Goal: Obtain resource: Download file/media

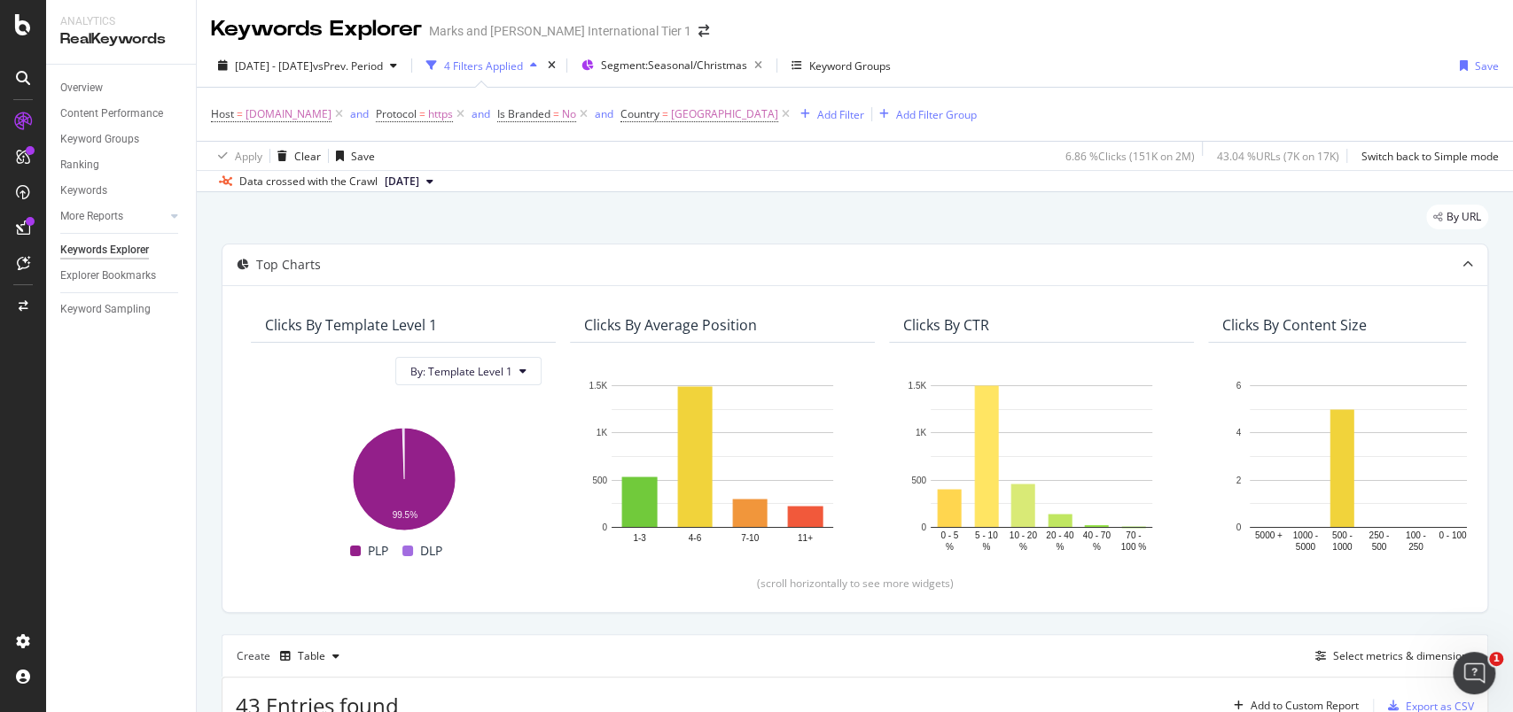
drag, startPoint x: 0, startPoint y: 0, endPoint x: 92, endPoint y: 418, distance: 428.3
click at [92, 418] on div "Overview Content Performance Keyword Groups Ranking Keywords More Reports Count…" at bounding box center [121, 389] width 150 height 648
click at [124, 432] on div "Overview Content Performance Keyword Groups Ranking Keywords More Reports Count…" at bounding box center [121, 389] width 150 height 648
click at [106, 278] on div "Explorer Bookmarks" at bounding box center [108, 276] width 96 height 19
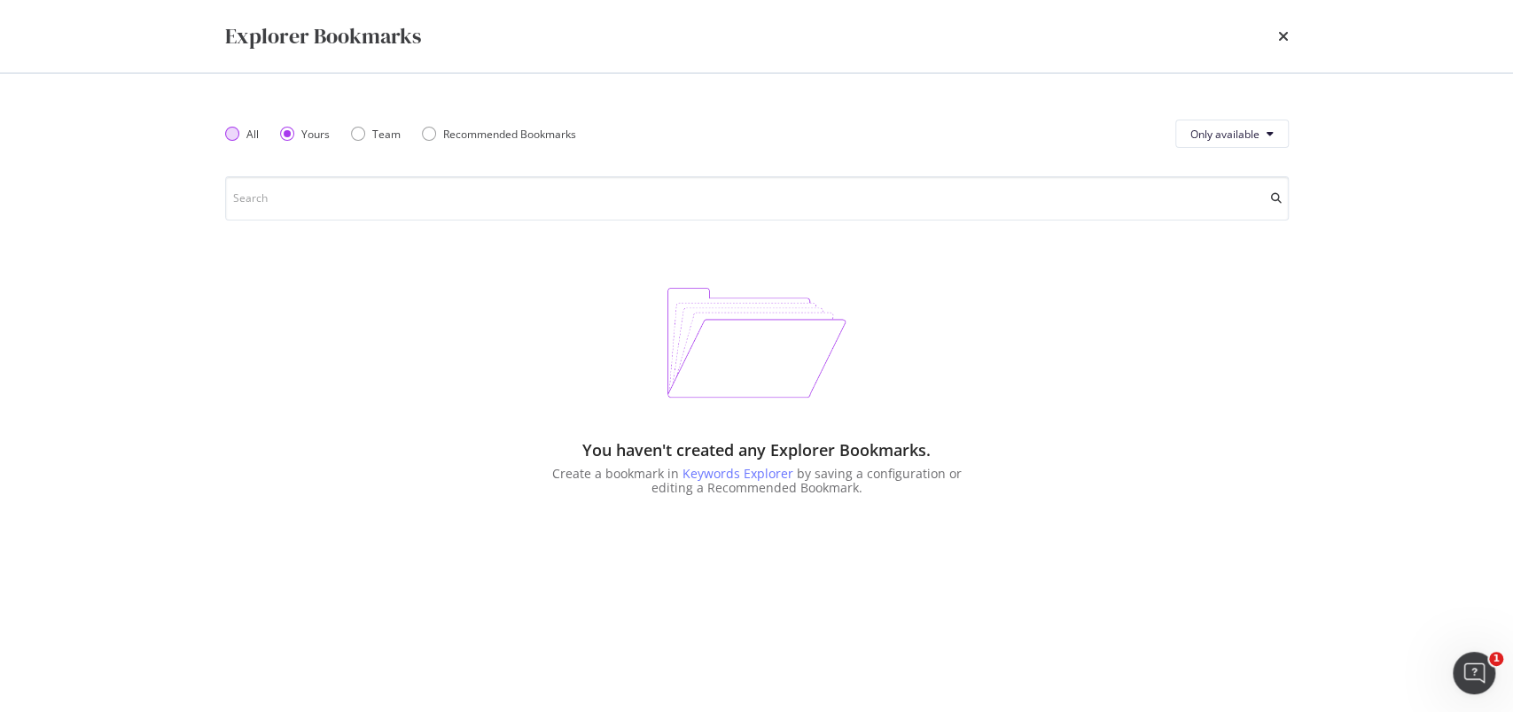
click at [229, 141] on div "All" at bounding box center [242, 134] width 34 height 15
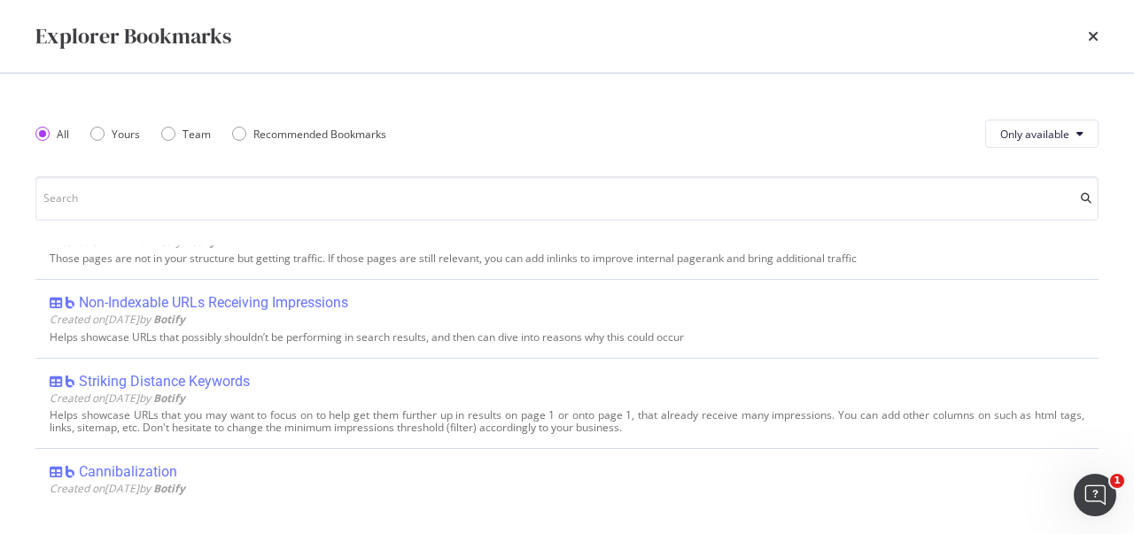
scroll to position [1063, 0]
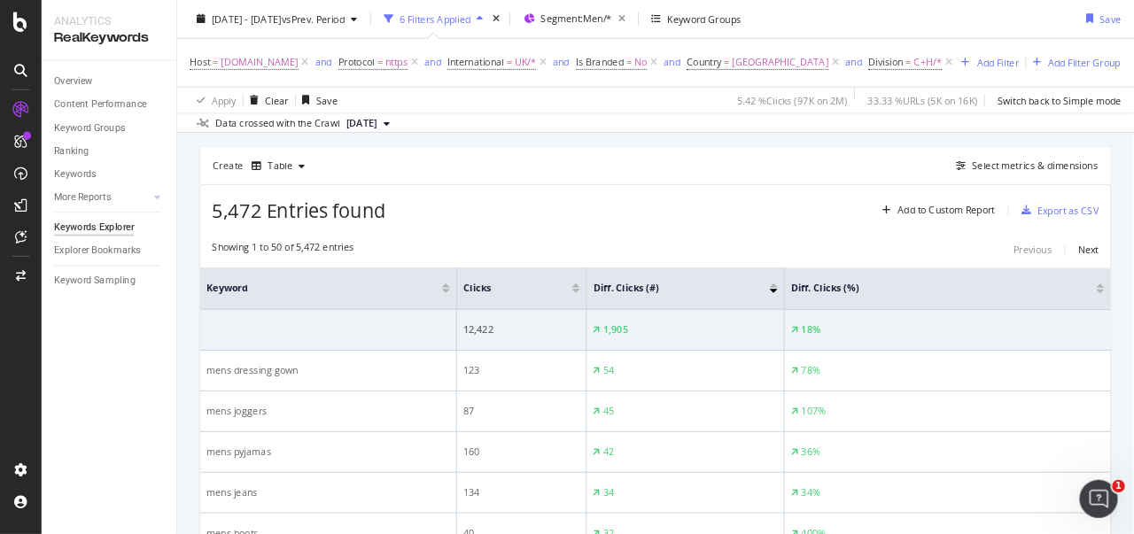
scroll to position [472, 0]
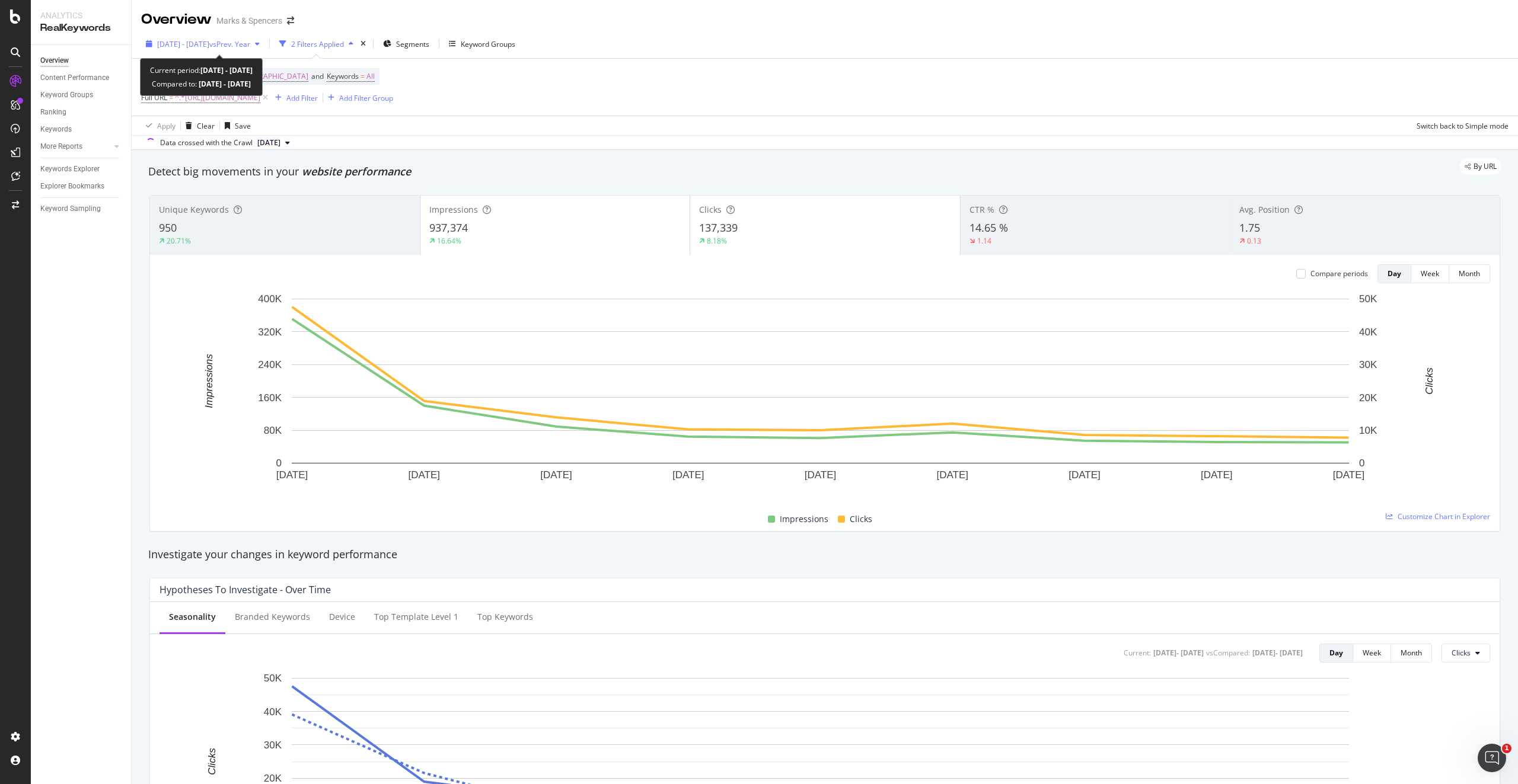
click at [151, 41] on icon "button" at bounding box center [149, 43] width 7 height 7
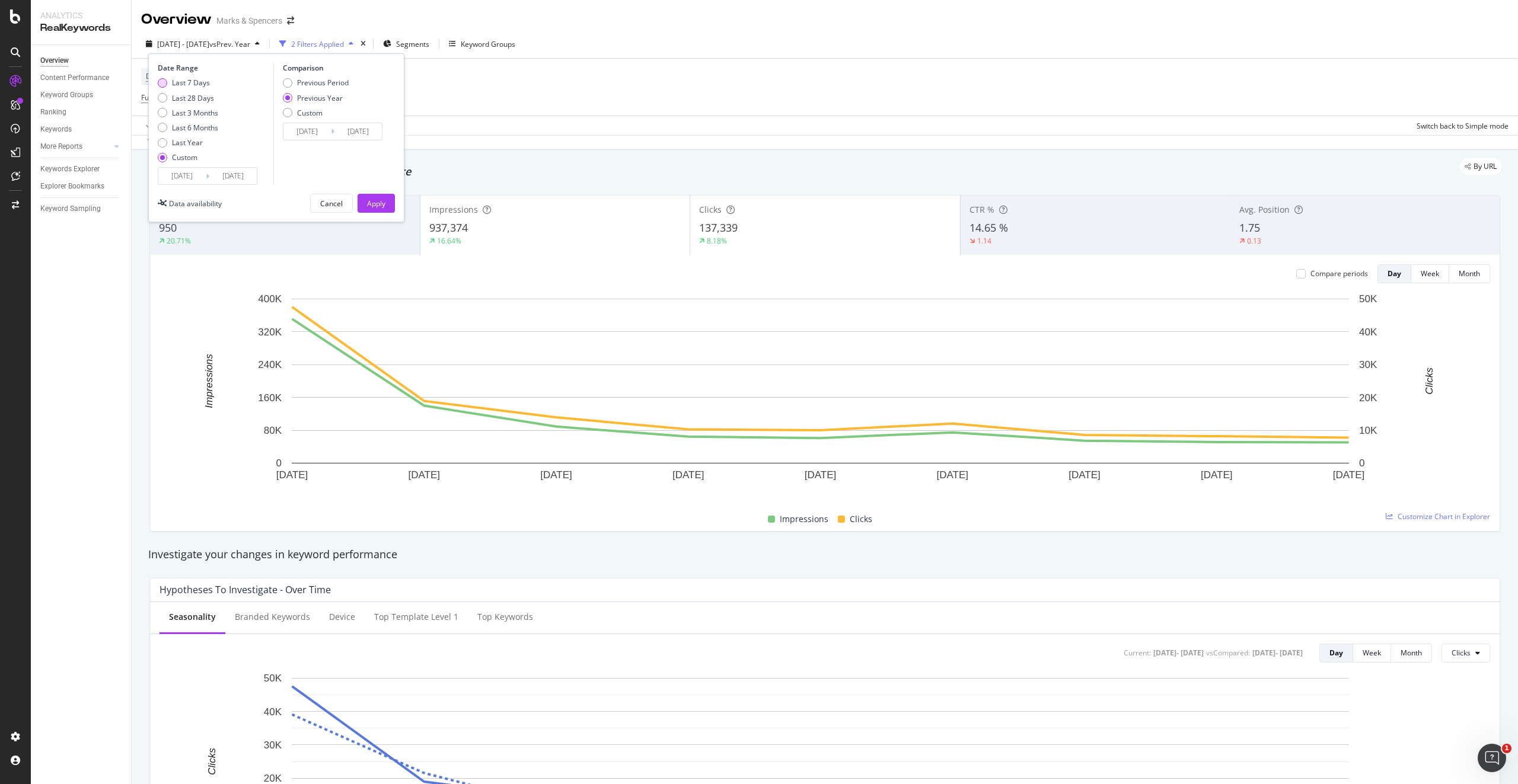
click at [185, 84] on div "Last 7 Days" at bounding box center [191, 82] width 38 height 10
type input "[DATE]"
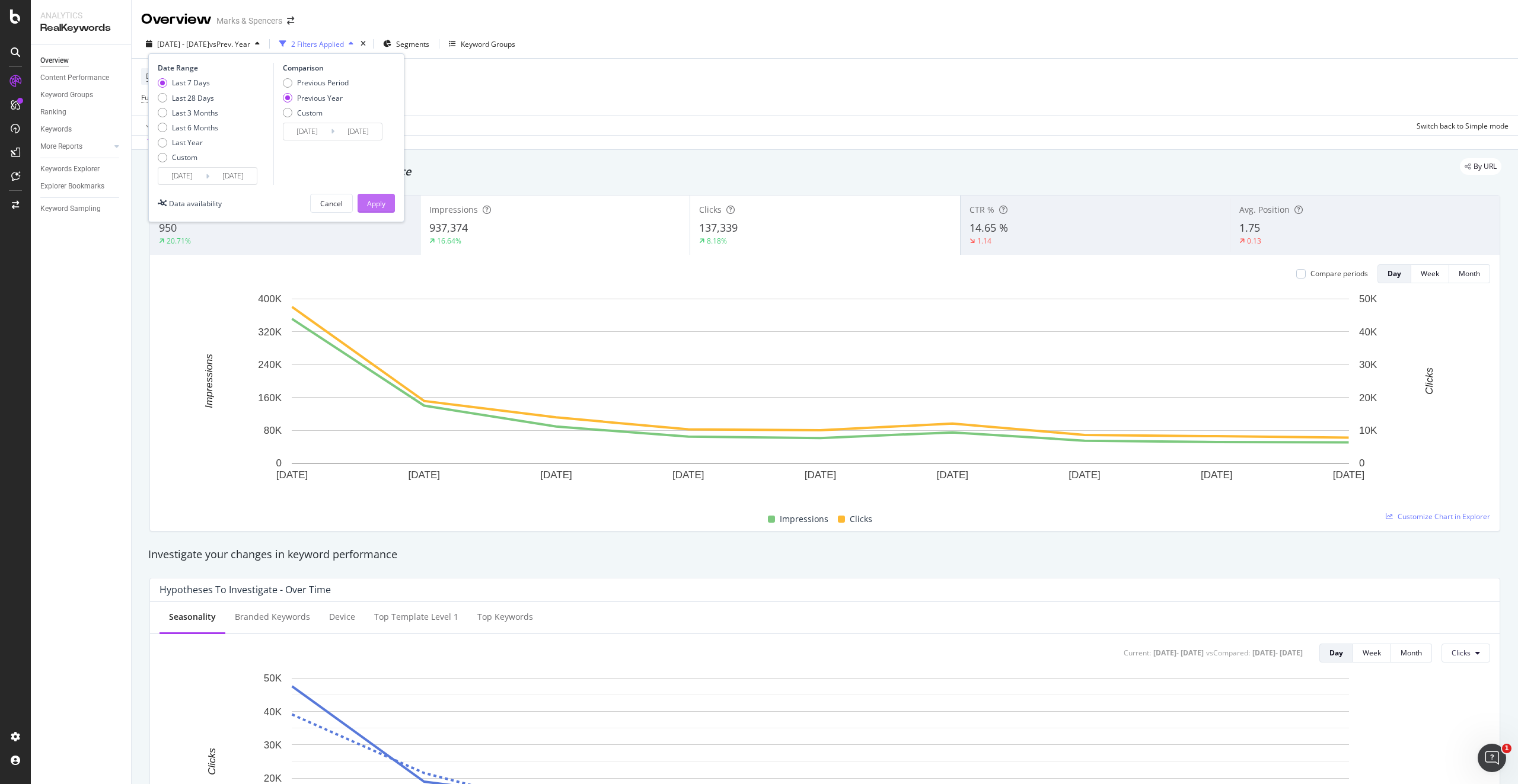
click at [375, 200] on div "Apply" at bounding box center [376, 203] width 18 height 10
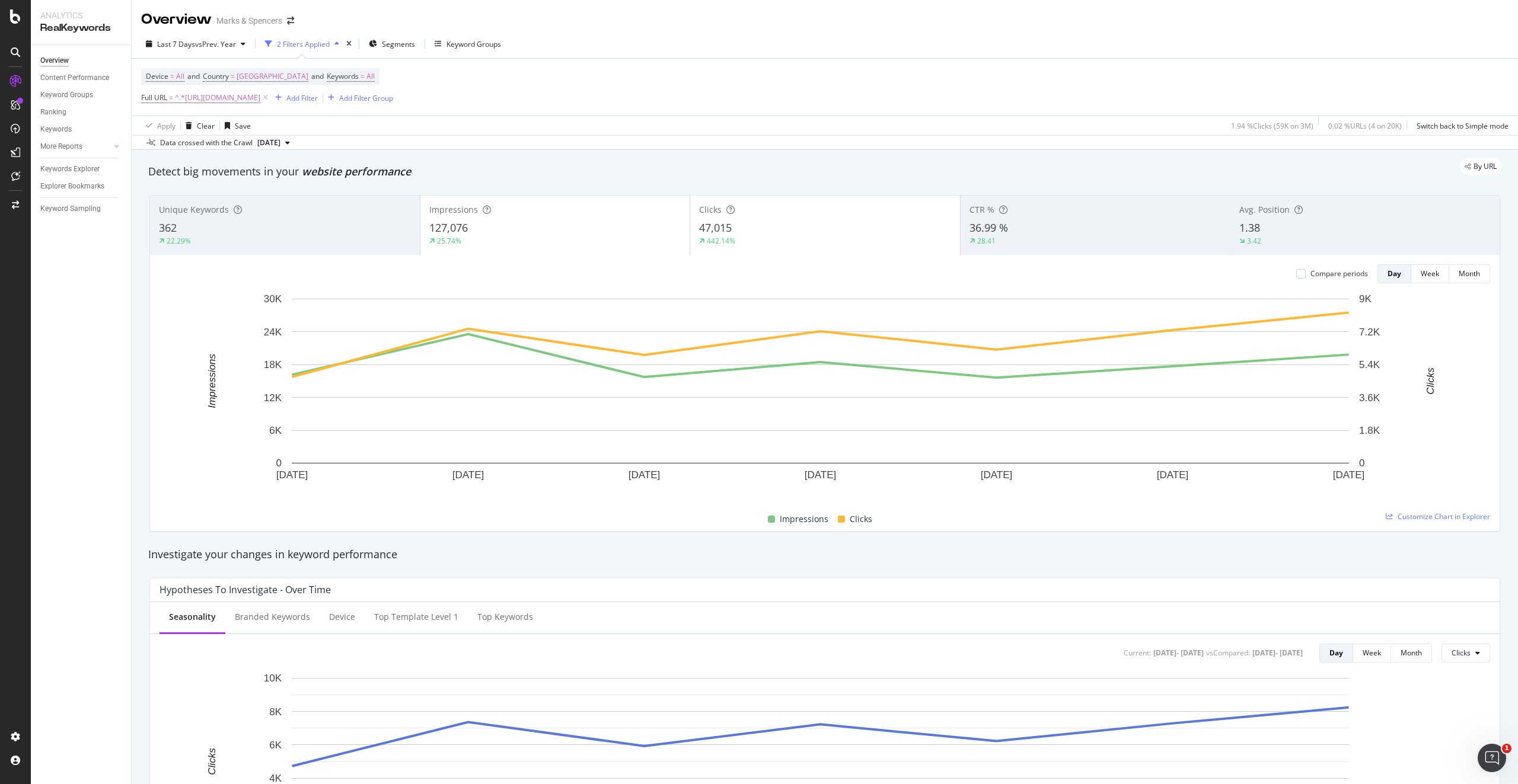
click at [235, 143] on div "Data crossed with the Crawl" at bounding box center [206, 143] width 92 height 11
click at [280, 139] on span "[DATE]" at bounding box center [269, 143] width 23 height 11
click at [325, 178] on div "137K URLs" at bounding box center [314, 183] width 35 height 11
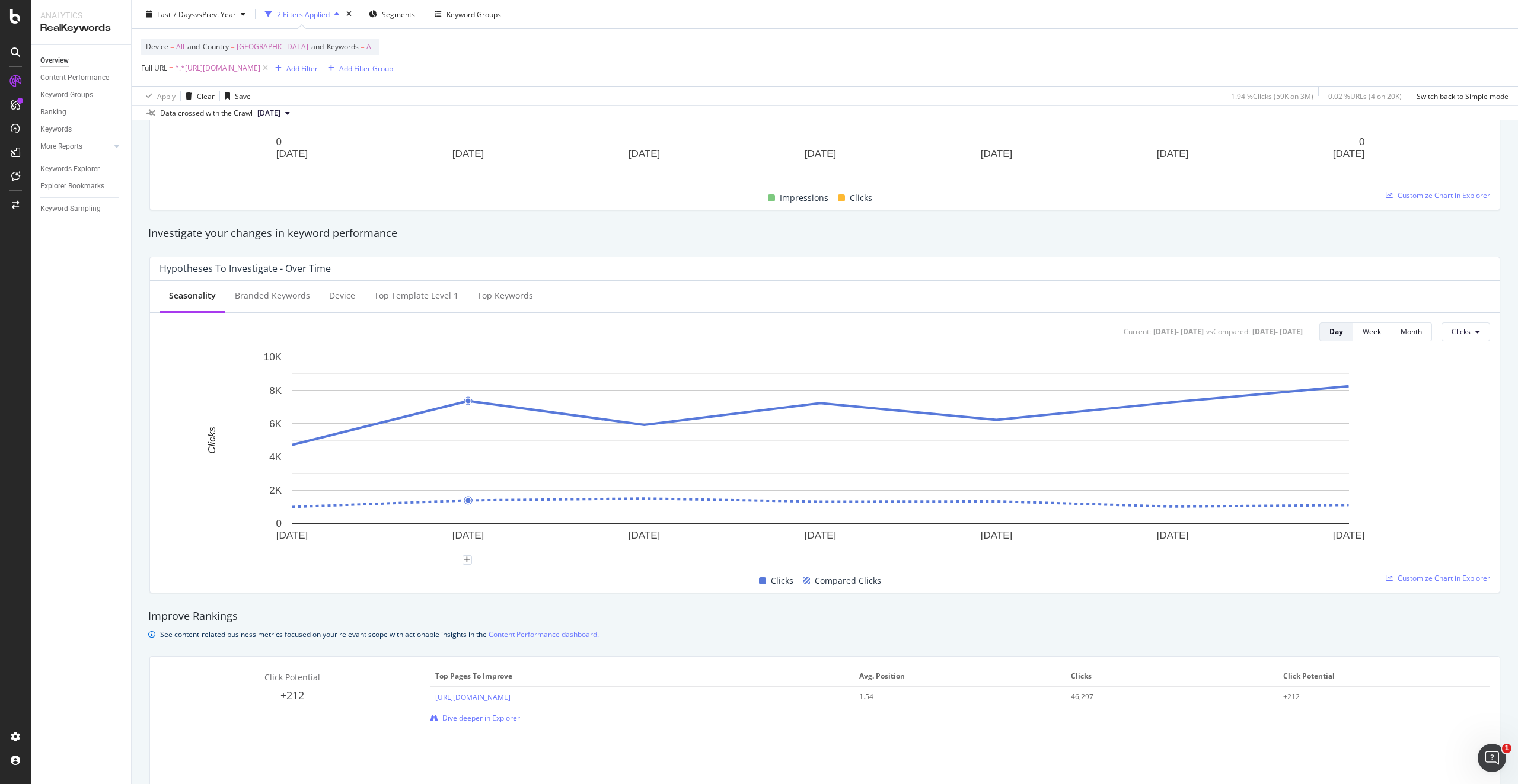
scroll to position [237, 0]
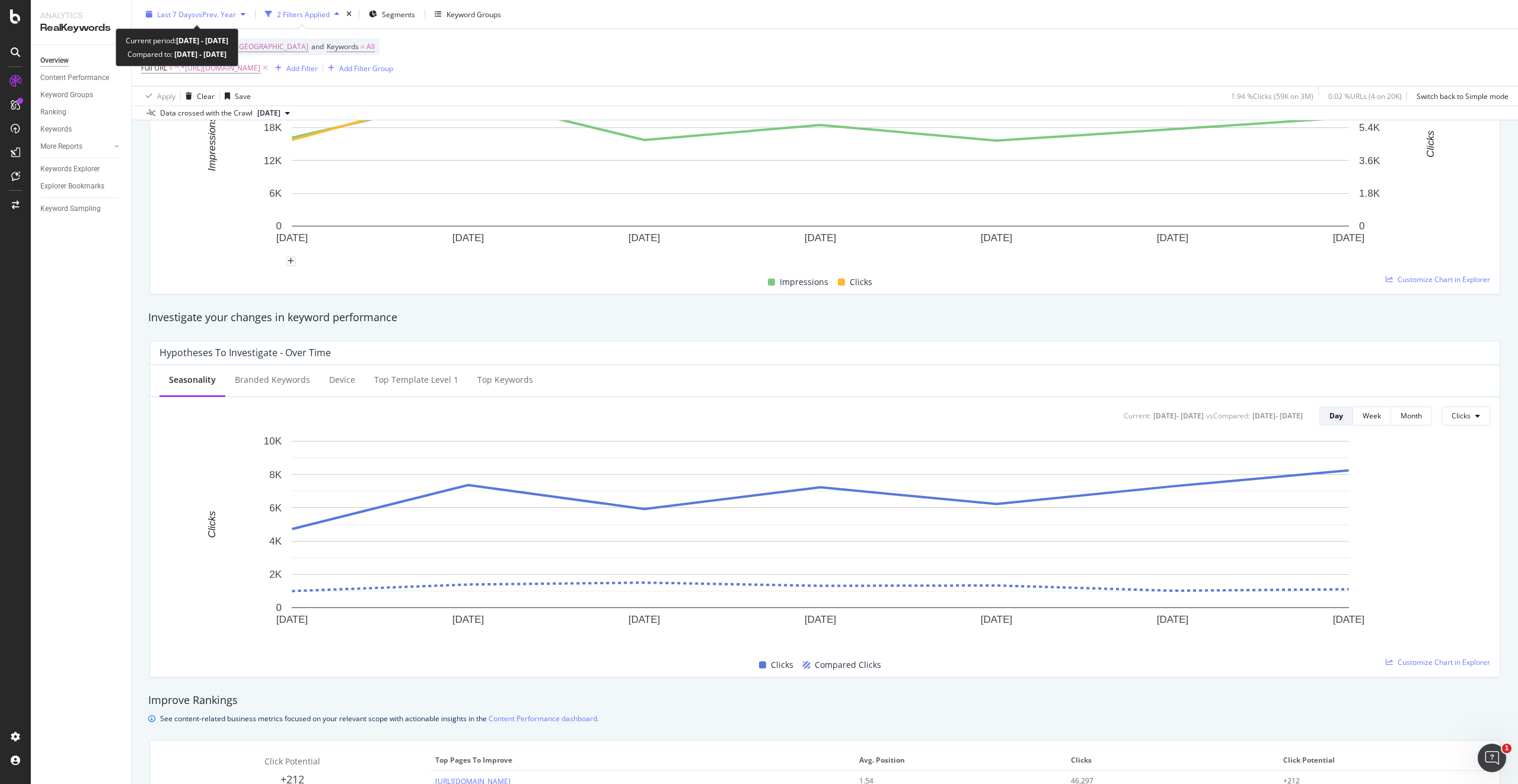
click at [148, 18] on div "Last 7 Days vs Prev. Year" at bounding box center [195, 14] width 109 height 18
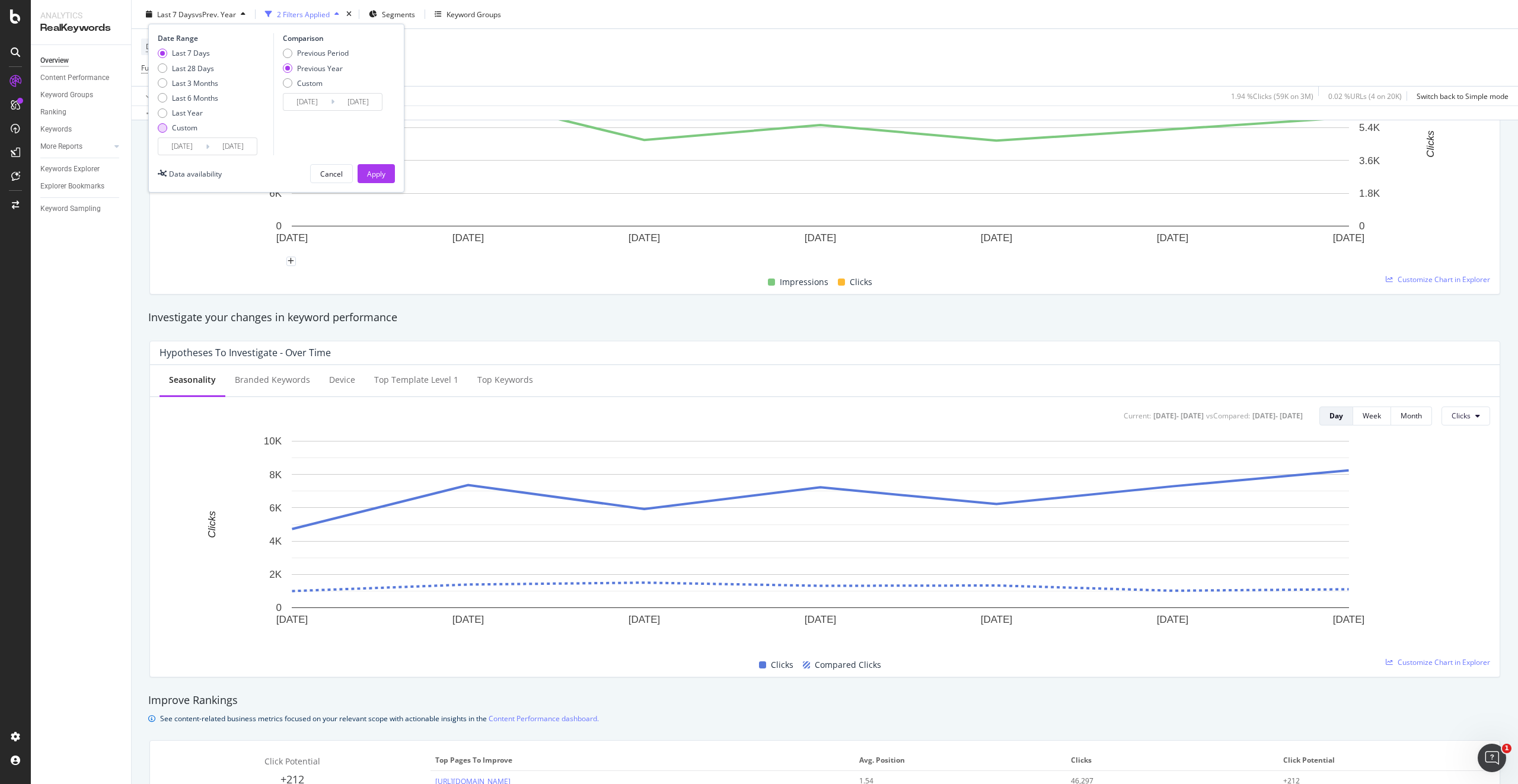
click at [181, 128] on div "Custom" at bounding box center [185, 127] width 25 height 10
type input "[DATE]"
click at [190, 148] on input "[DATE]" at bounding box center [182, 146] width 48 height 17
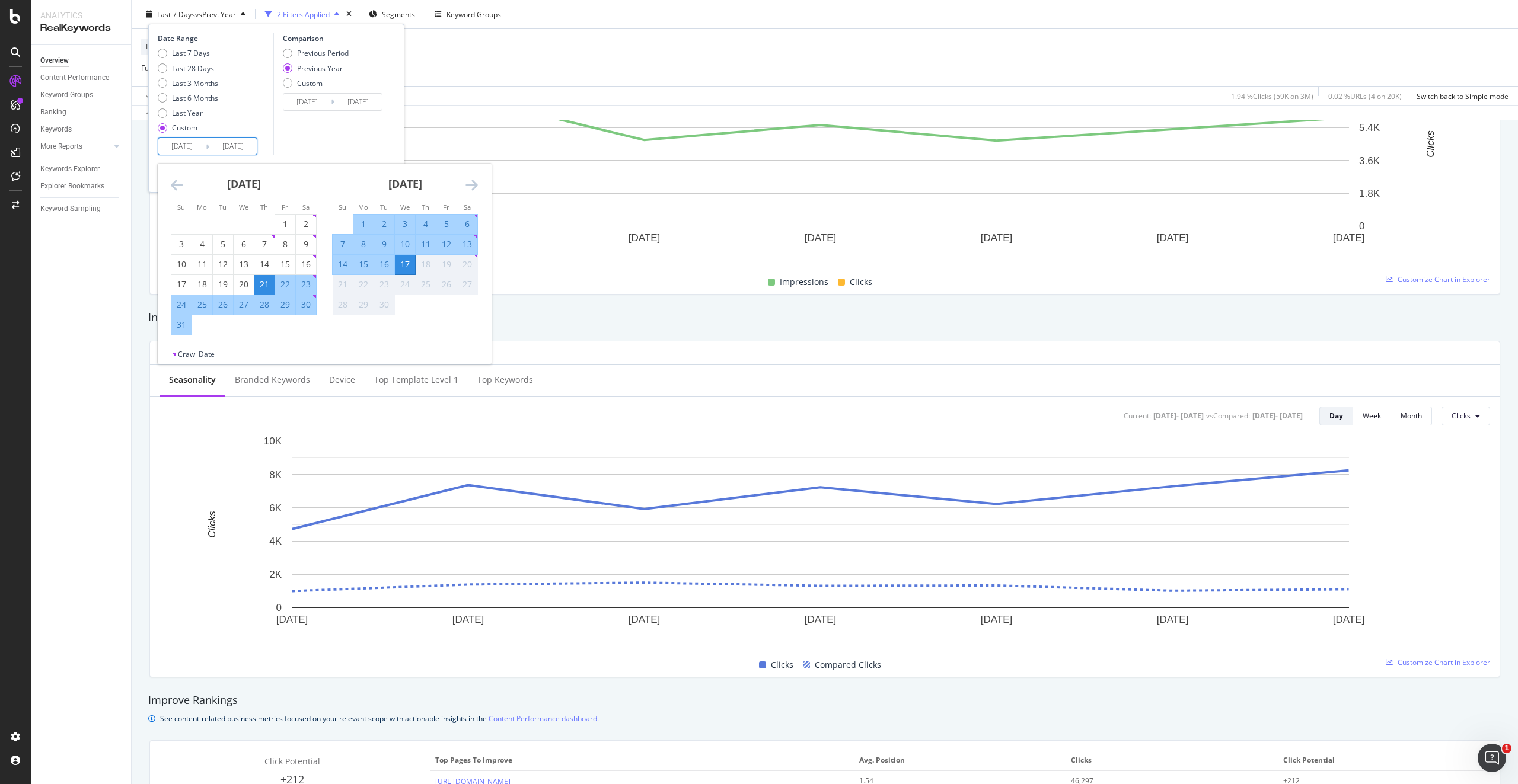
click at [179, 190] on icon "Move backward to switch to the previous month." at bounding box center [177, 185] width 13 height 14
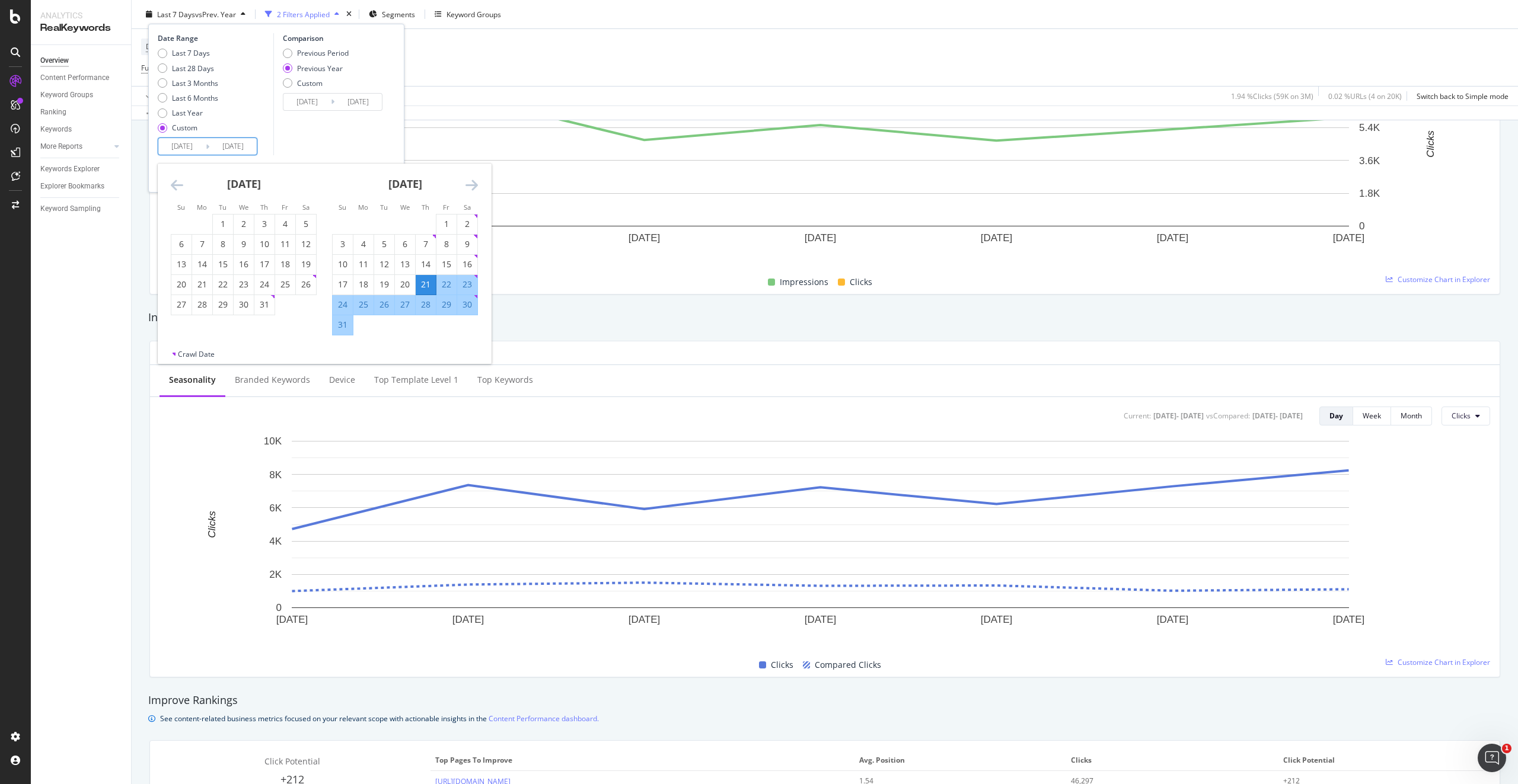
click at [179, 190] on icon "Move backward to switch to the previous month." at bounding box center [177, 185] width 13 height 14
click at [179, 190] on icon "Move backward to switch to the previous month." at bounding box center [177, 185] width 13 height 14
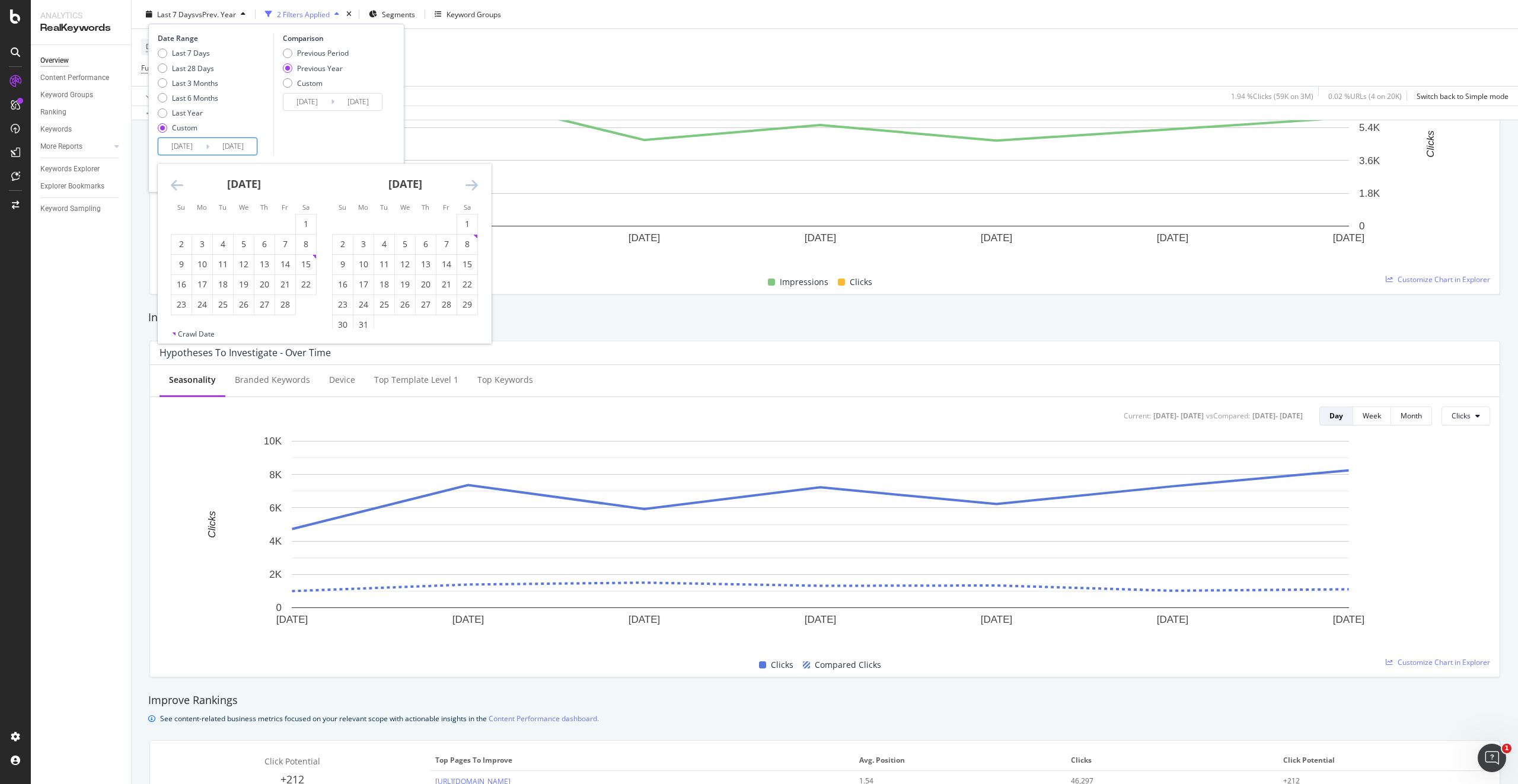
click at [179, 190] on icon "Move backward to switch to the previous month." at bounding box center [177, 185] width 13 height 14
click at [175, 185] on icon "Move backward to switch to the previous month." at bounding box center [177, 185] width 13 height 14
click at [218, 223] on div "1" at bounding box center [223, 224] width 20 height 12
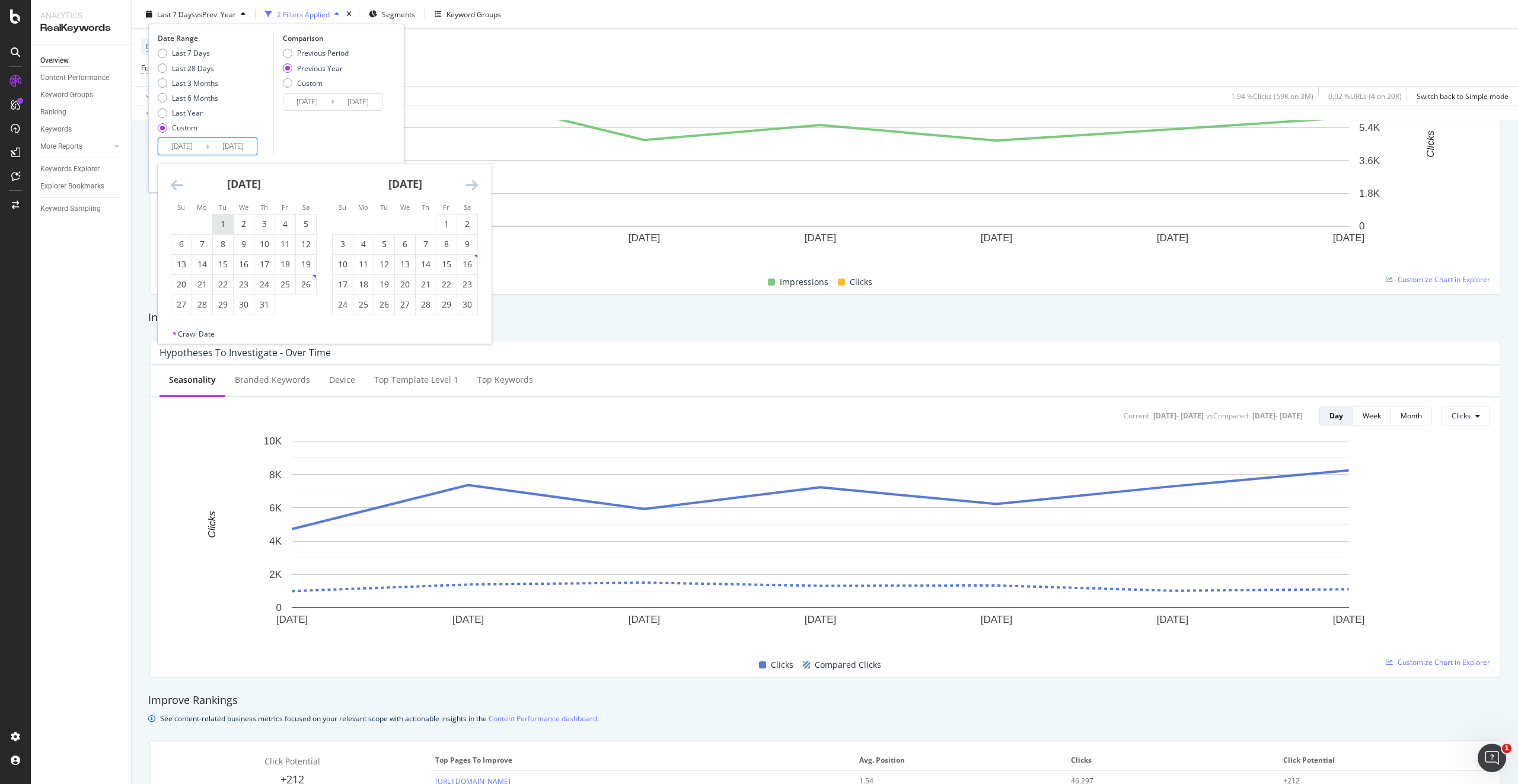
type input "[DATE]"
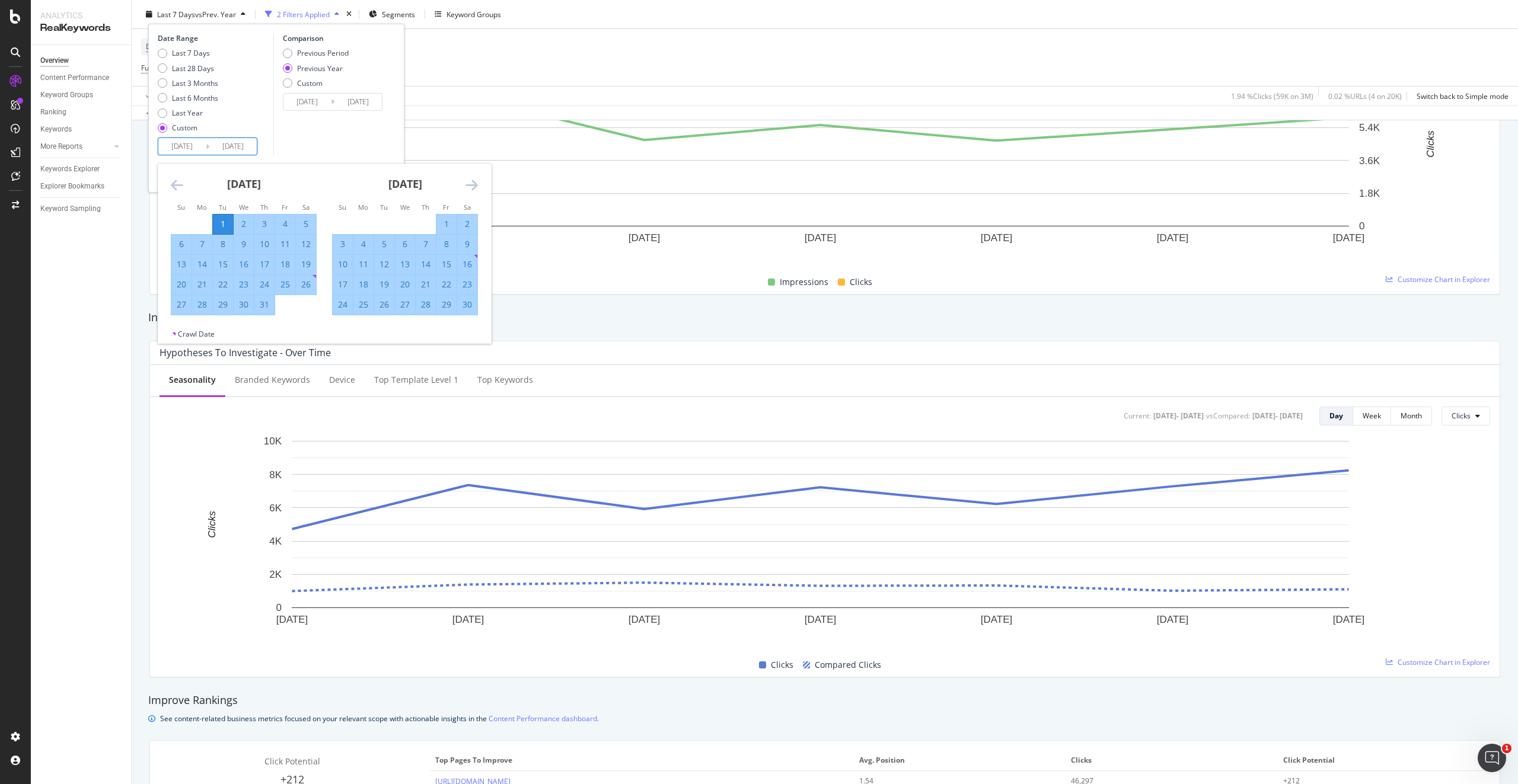
click at [473, 190] on icon "Move forward to switch to the next month." at bounding box center [472, 185] width 13 height 14
click at [388, 303] on div "31" at bounding box center [384, 305] width 20 height 12
type input "[DATE]"
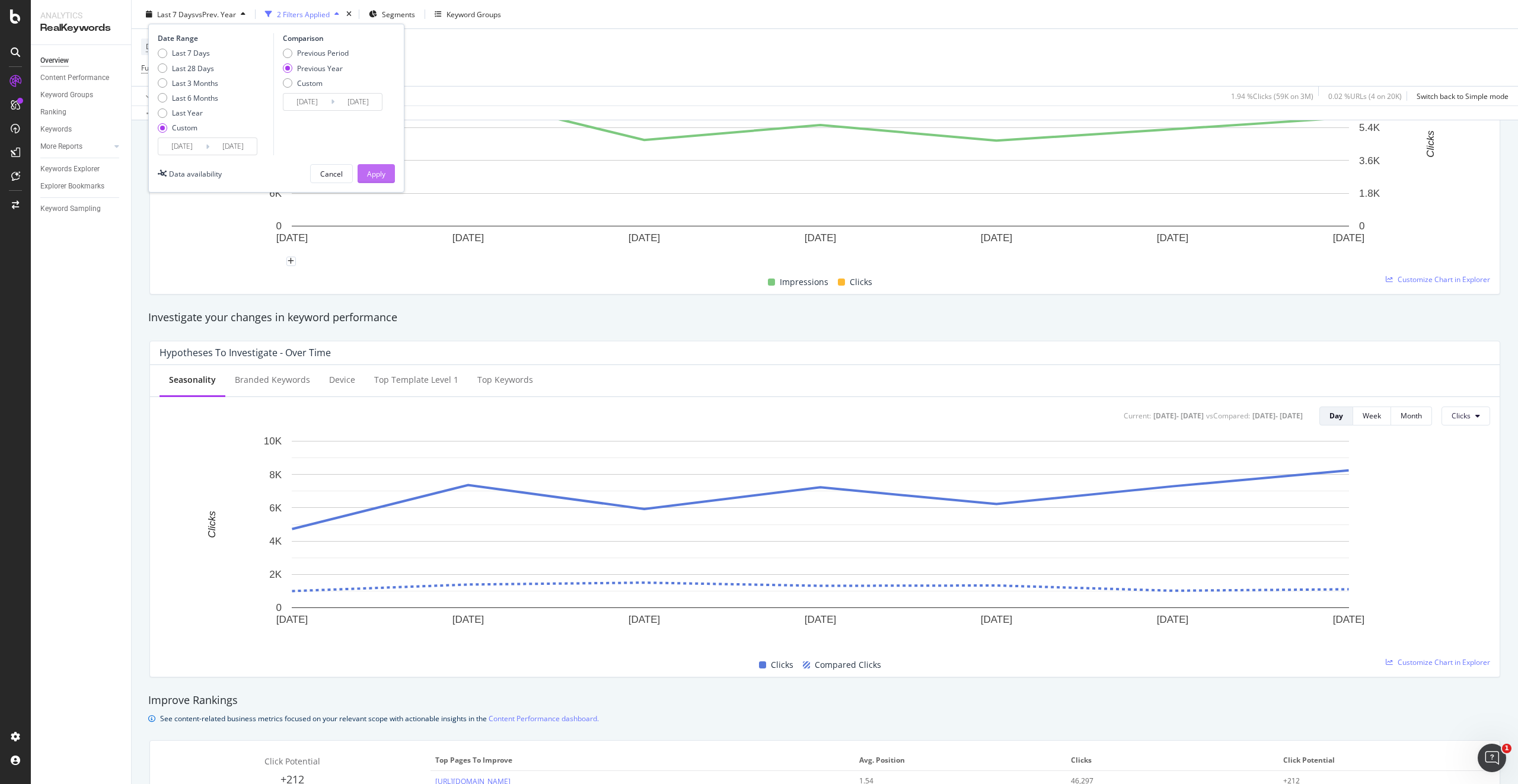
click at [377, 173] on div "Apply" at bounding box center [376, 173] width 18 height 10
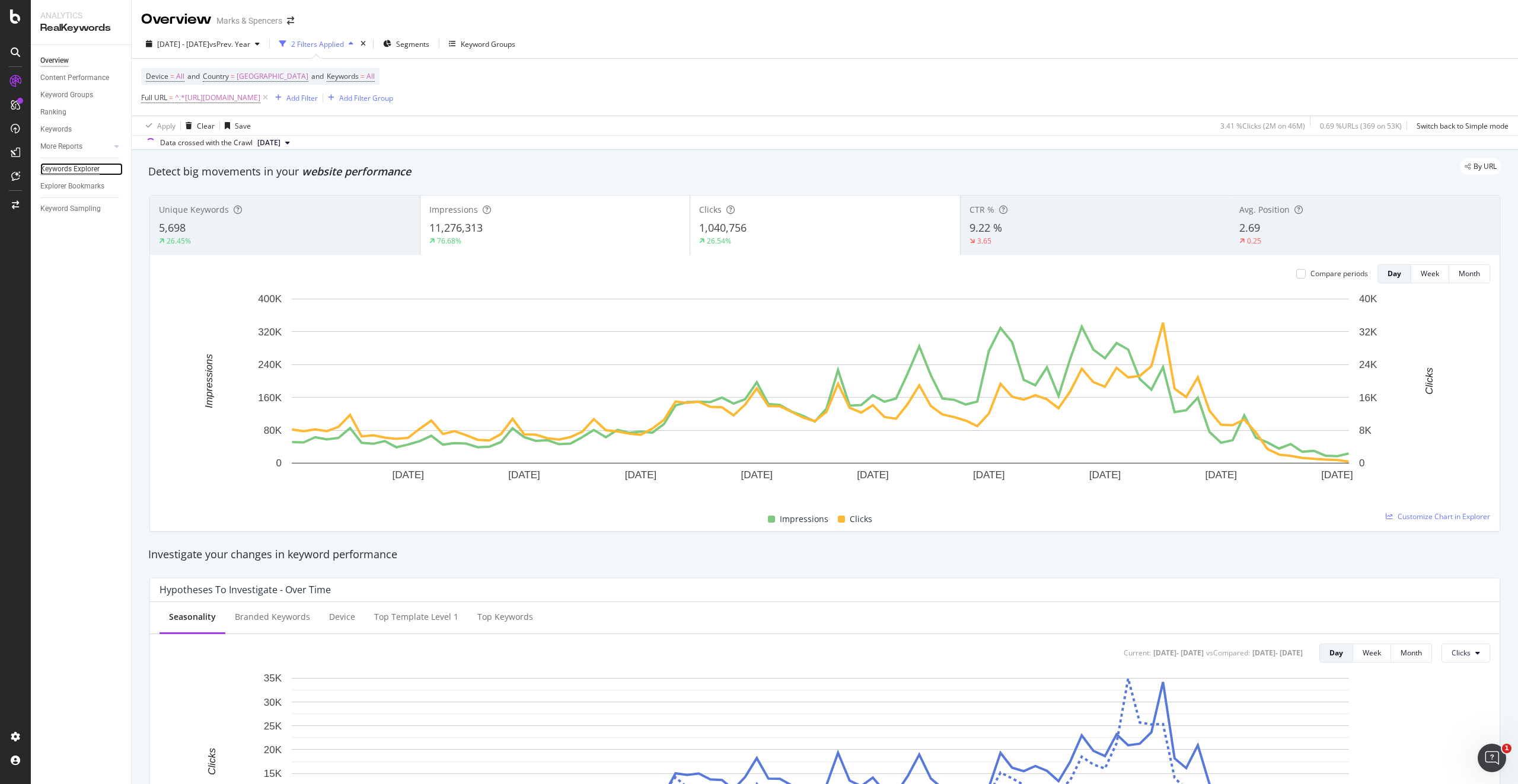
click at [80, 170] on div "Keywords Explorer" at bounding box center [70, 169] width 60 height 13
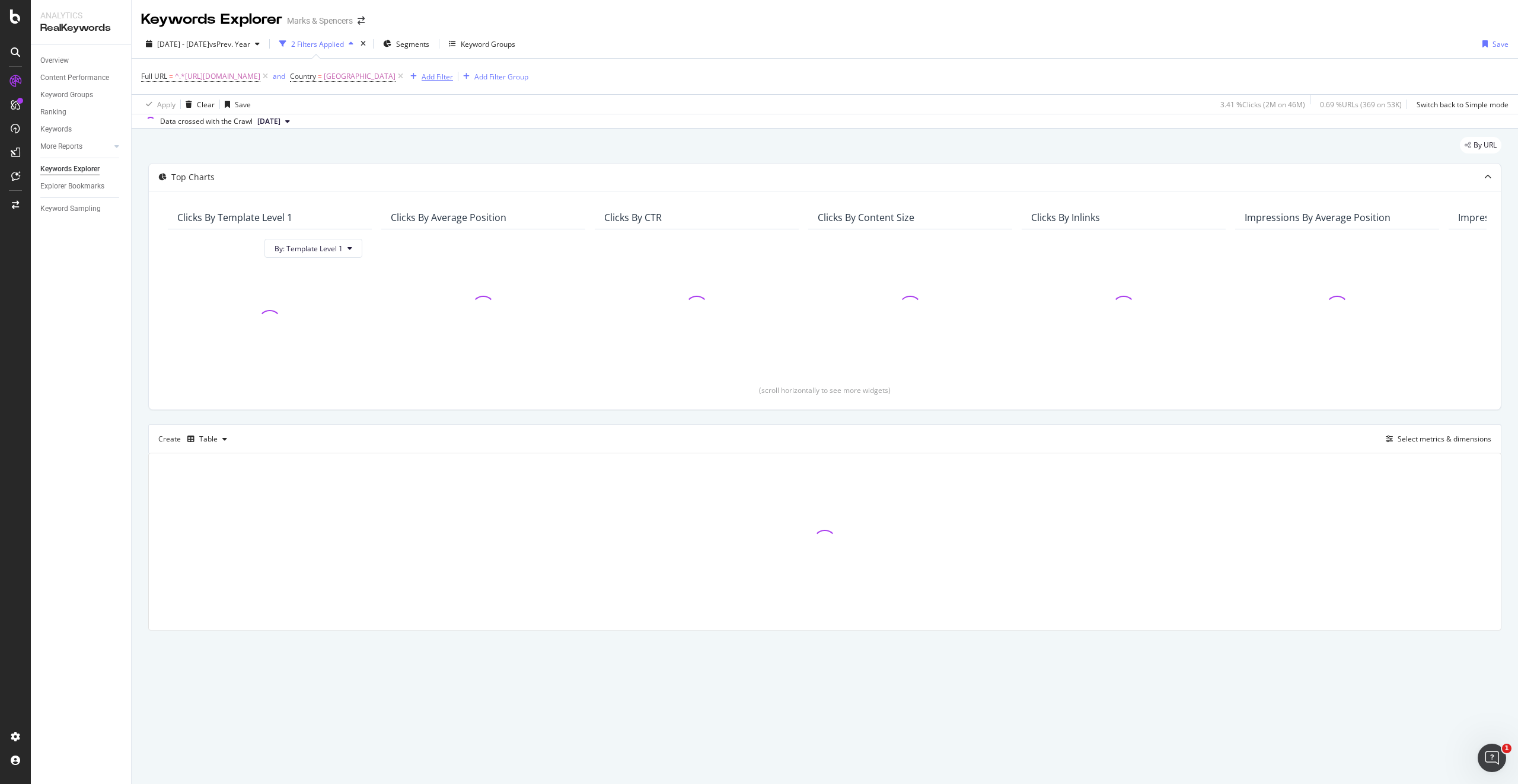
click at [453, 80] on div "Add Filter" at bounding box center [437, 76] width 31 height 10
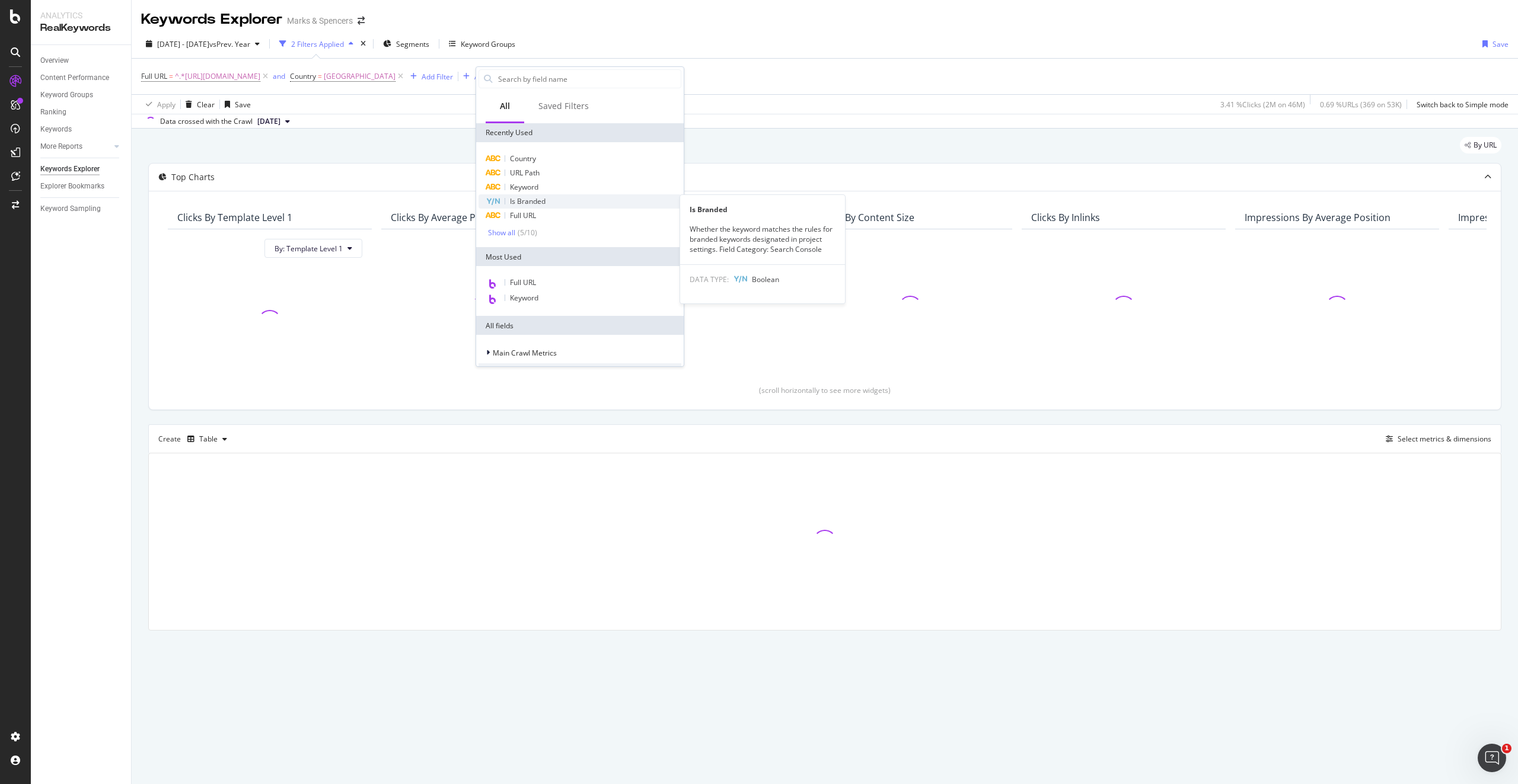
click at [542, 201] on span "Is Branded" at bounding box center [527, 201] width 35 height 10
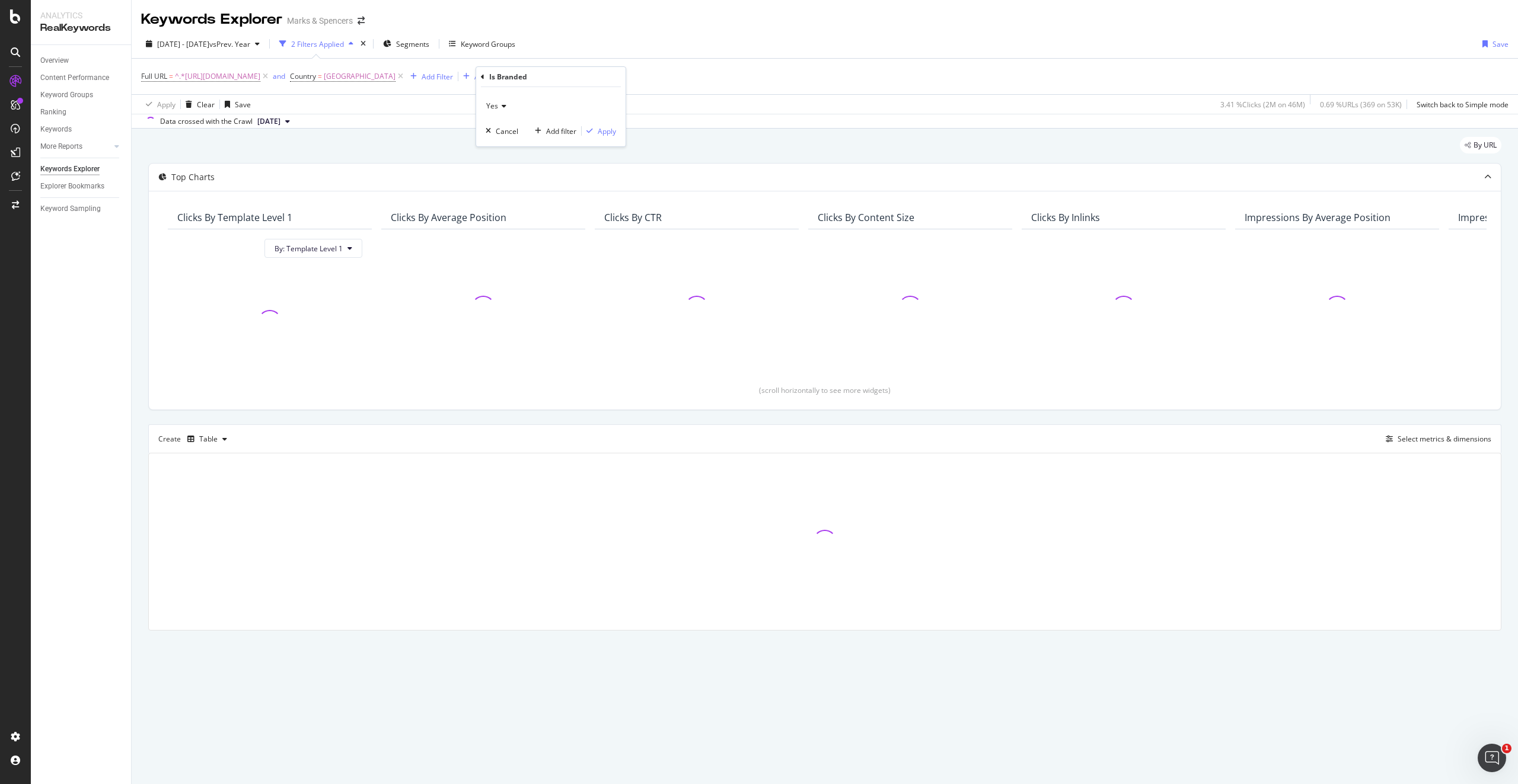
click at [500, 106] on icon at bounding box center [502, 106] width 8 height 7
click at [504, 147] on div "No" at bounding box center [552, 145] width 127 height 15
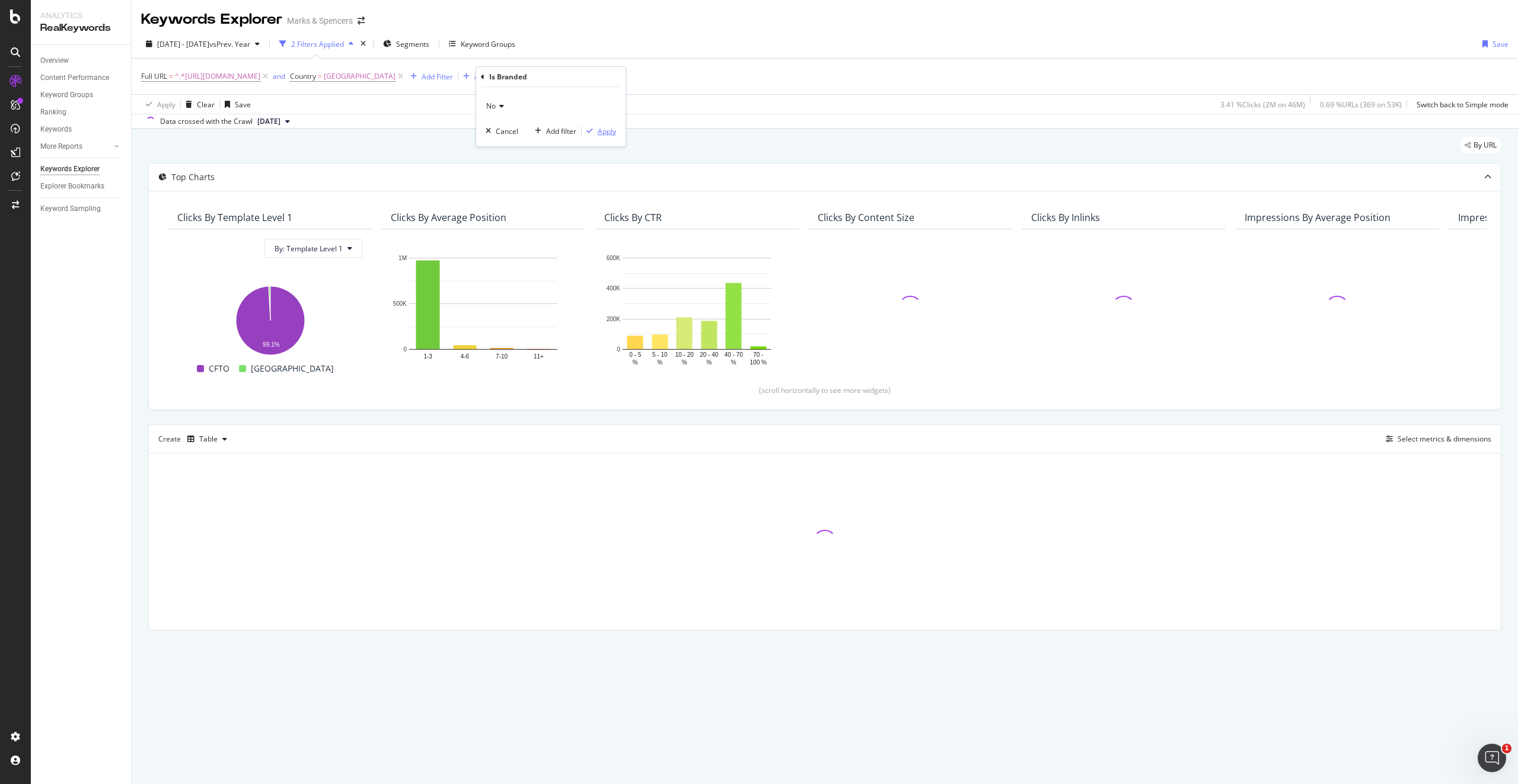
click at [608, 128] on div "Apply" at bounding box center [606, 131] width 18 height 10
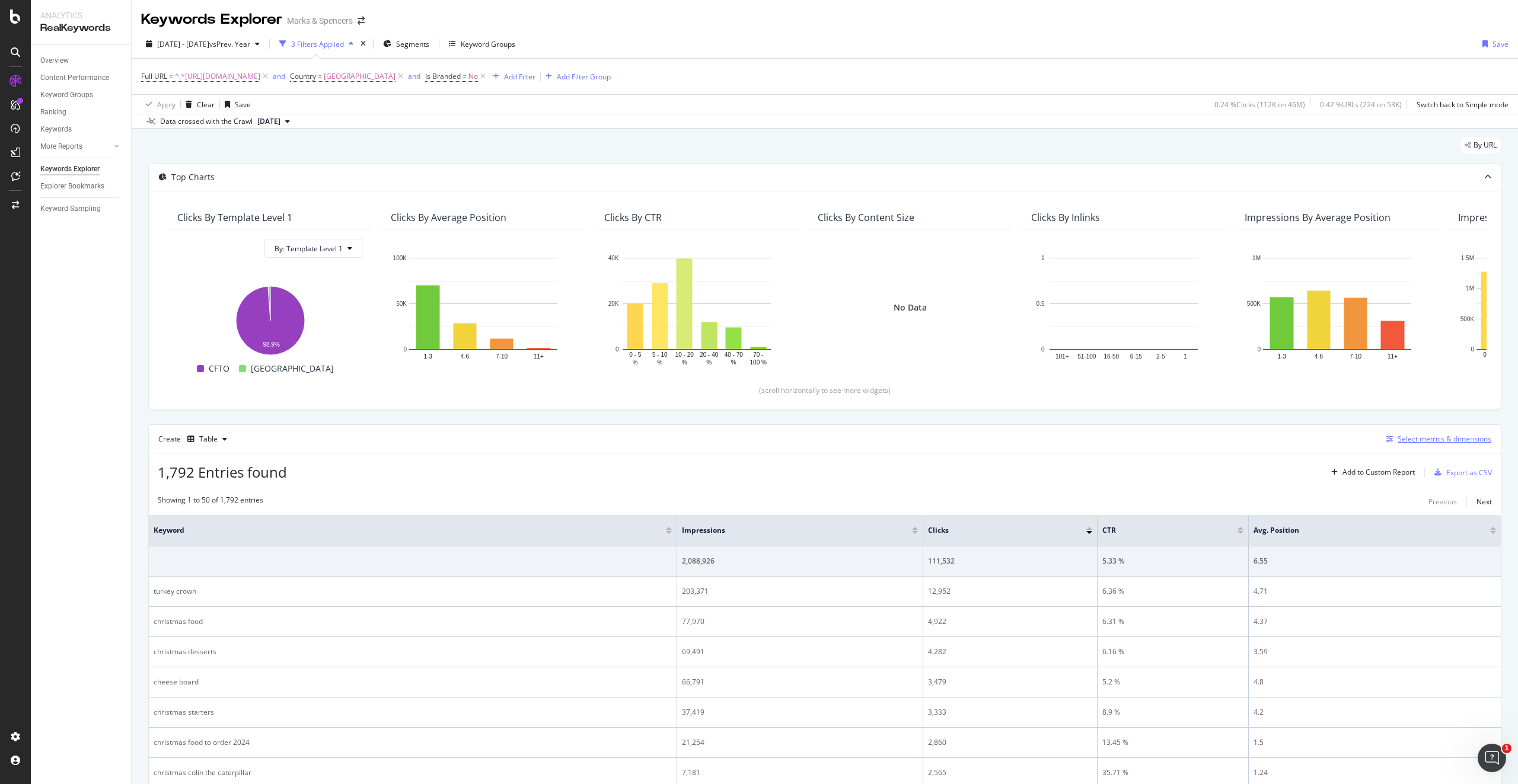
click at [1444, 444] on div "Select metrics & dimensions" at bounding box center [1444, 439] width 94 height 10
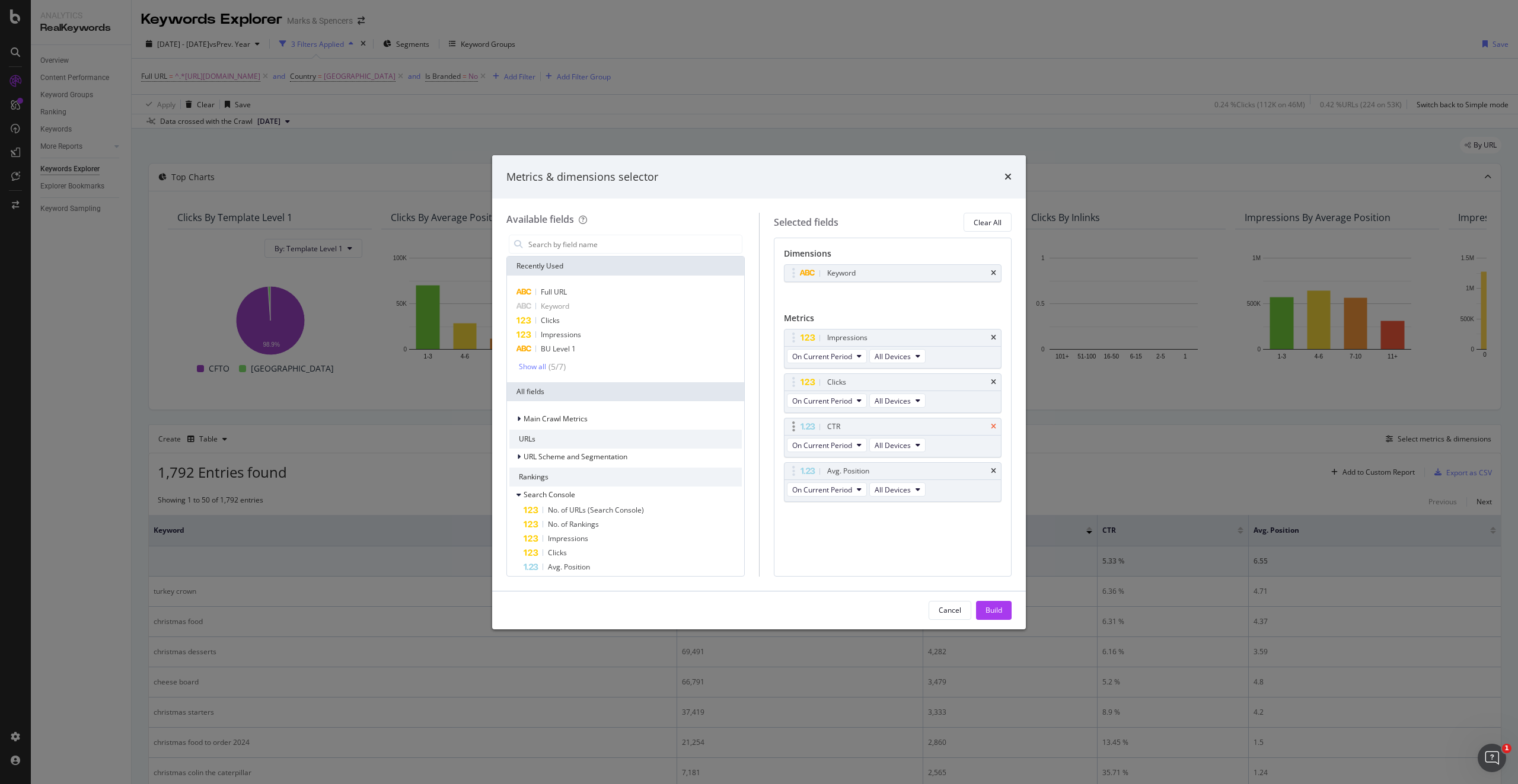
click at [995, 424] on icon "times" at bounding box center [993, 427] width 5 height 7
click at [997, 425] on div "Avg. Position" at bounding box center [892, 427] width 217 height 17
click at [994, 424] on icon "times" at bounding box center [993, 427] width 5 height 7
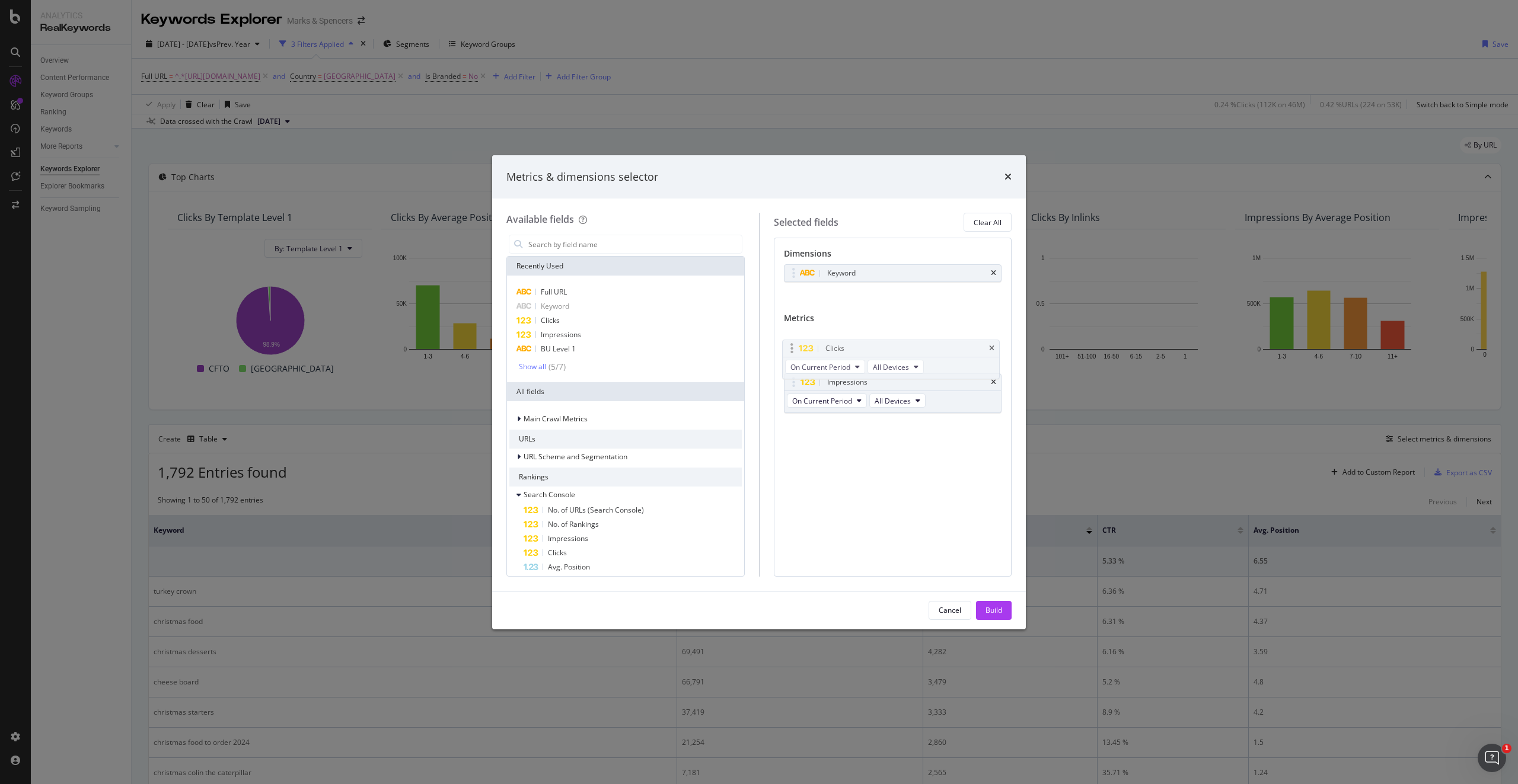
drag, startPoint x: 795, startPoint y: 383, endPoint x: 793, endPoint y: 349, distance: 34.1
click at [793, 349] on body "Analytics RealKeywords Overview Content Performance Keyword Groups Ranking Keyw…" at bounding box center [759, 392] width 1518 height 784
click at [987, 613] on div "Build" at bounding box center [993, 610] width 17 height 10
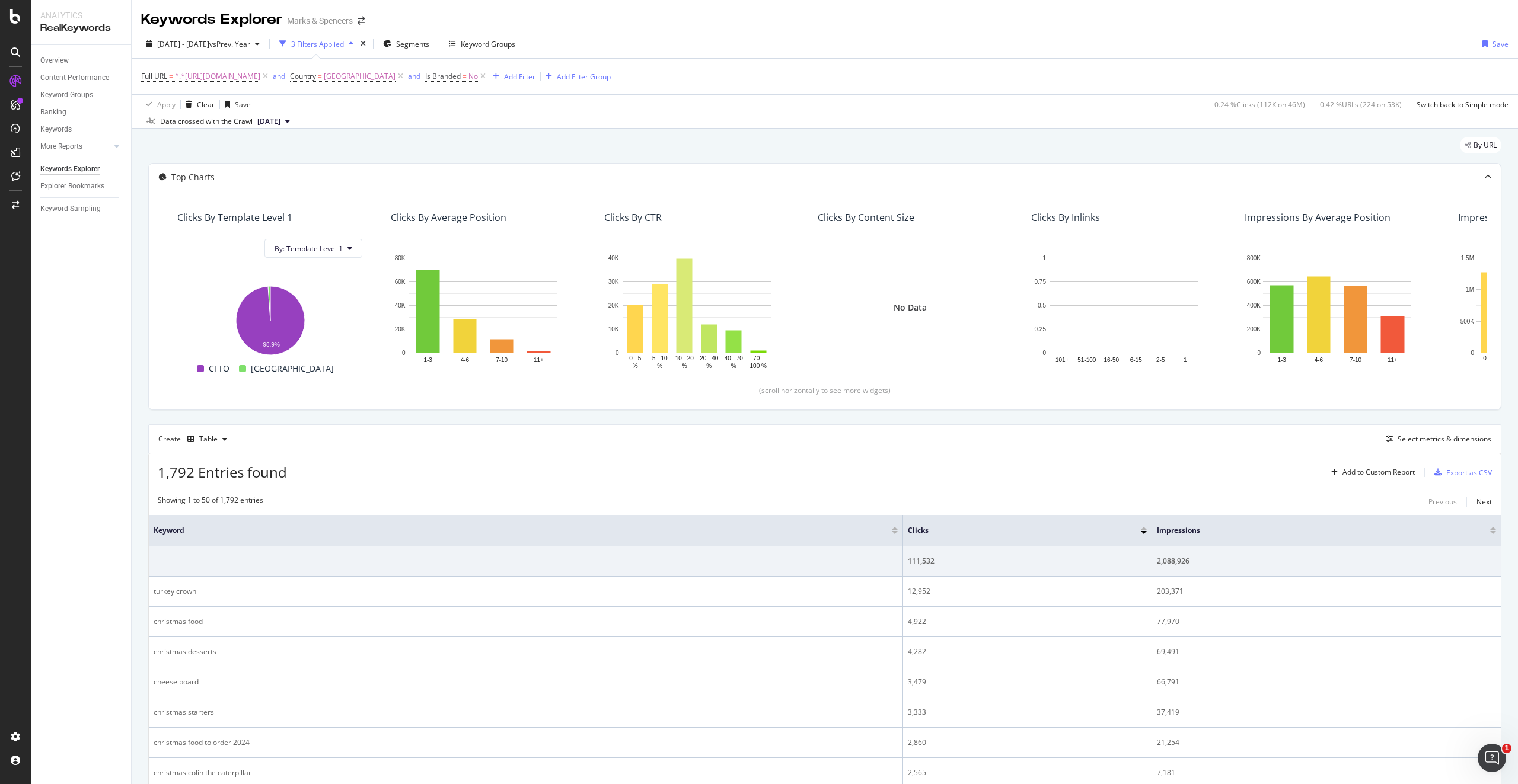
click at [1456, 474] on div "Export as CSV" at bounding box center [1468, 472] width 45 height 10
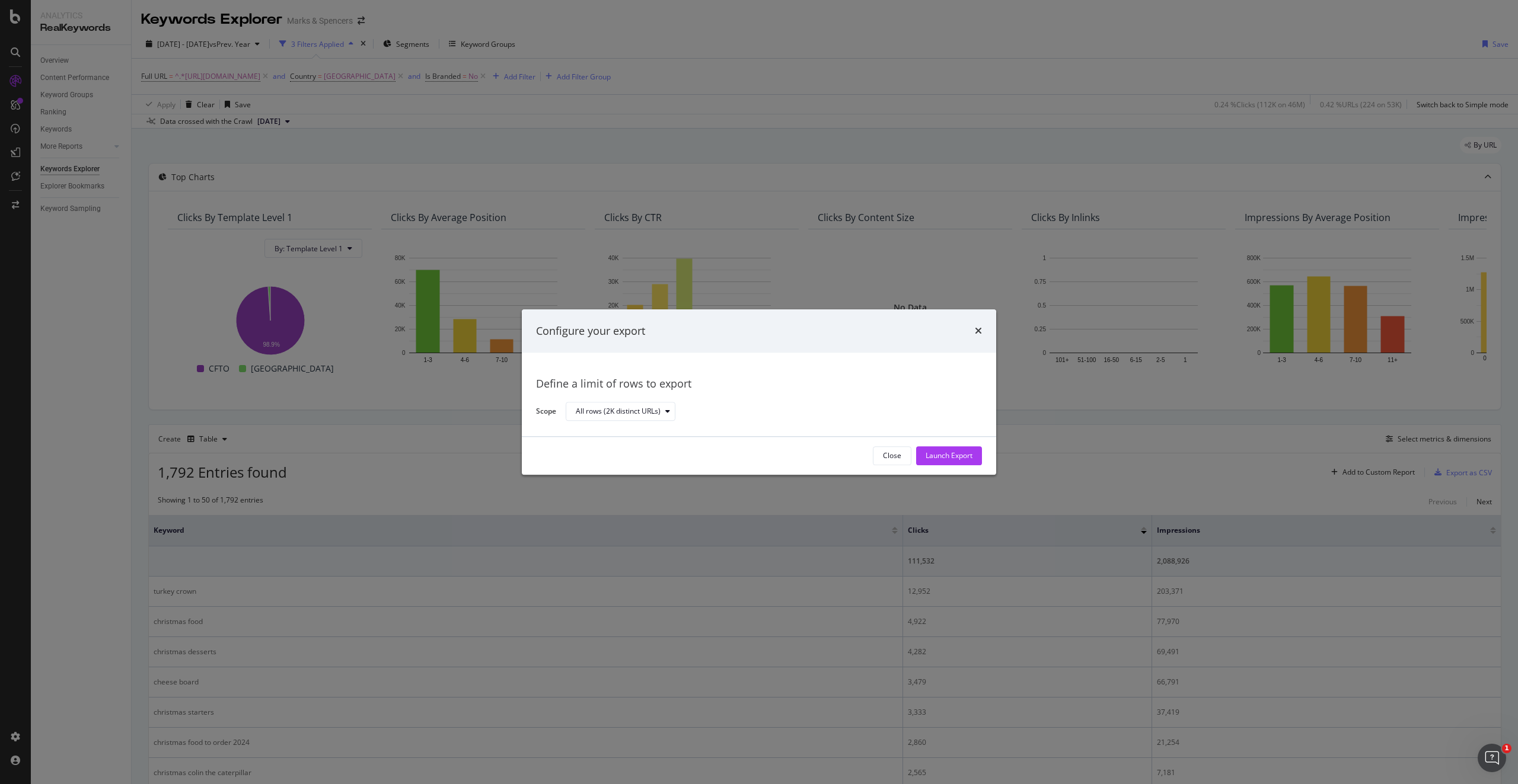
click at [965, 455] on div "Launch Export" at bounding box center [949, 456] width 47 height 10
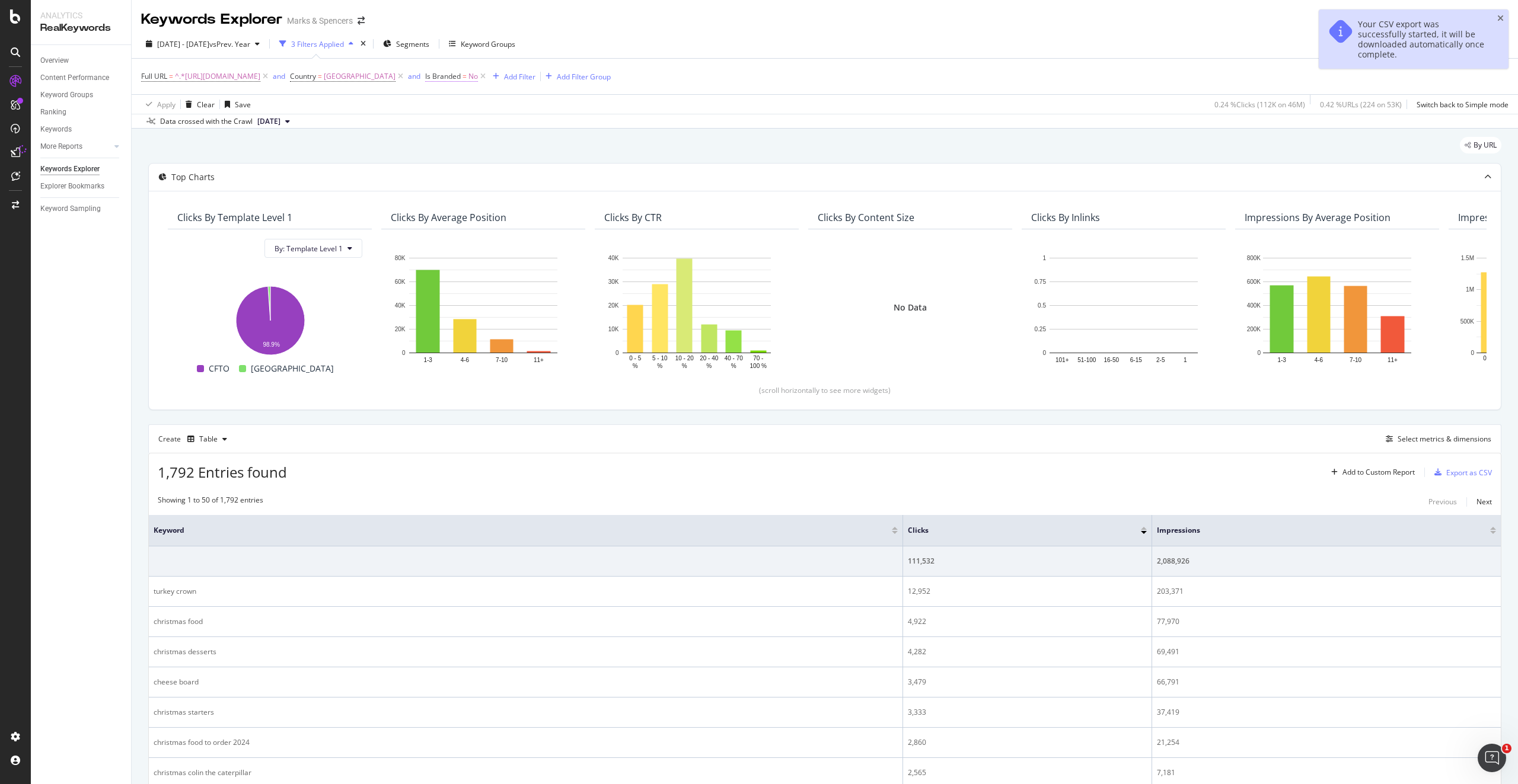
click at [461, 77] on span "Is Branded" at bounding box center [442, 76] width 35 height 10
click at [516, 103] on icon at bounding box center [519, 104] width 8 height 7
click at [520, 128] on span "Yes" at bounding box center [517, 128] width 12 height 10
click at [628, 128] on div "Apply" at bounding box center [626, 129] width 18 height 10
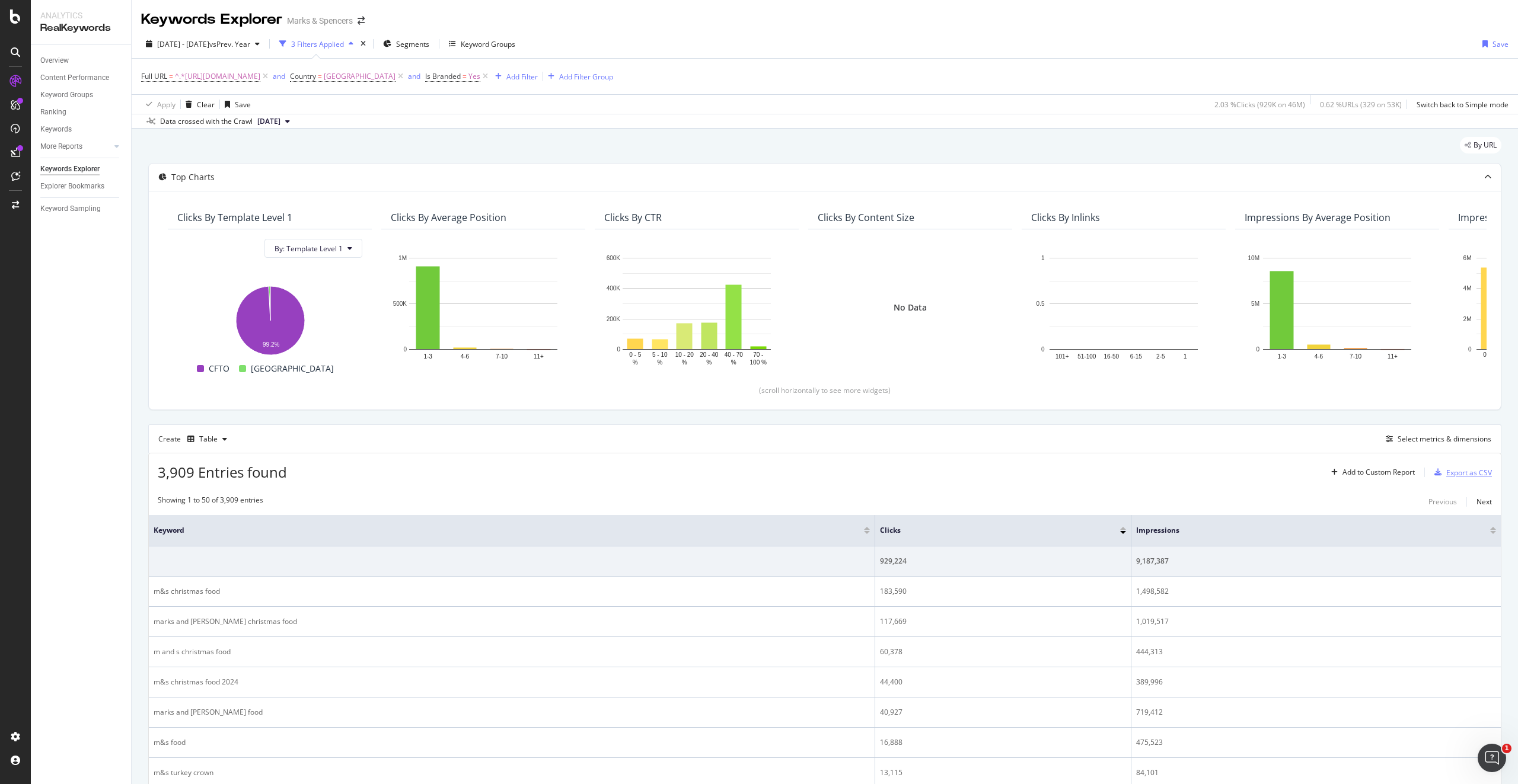
click at [1450, 476] on div "Export as CSV" at bounding box center [1468, 472] width 45 height 10
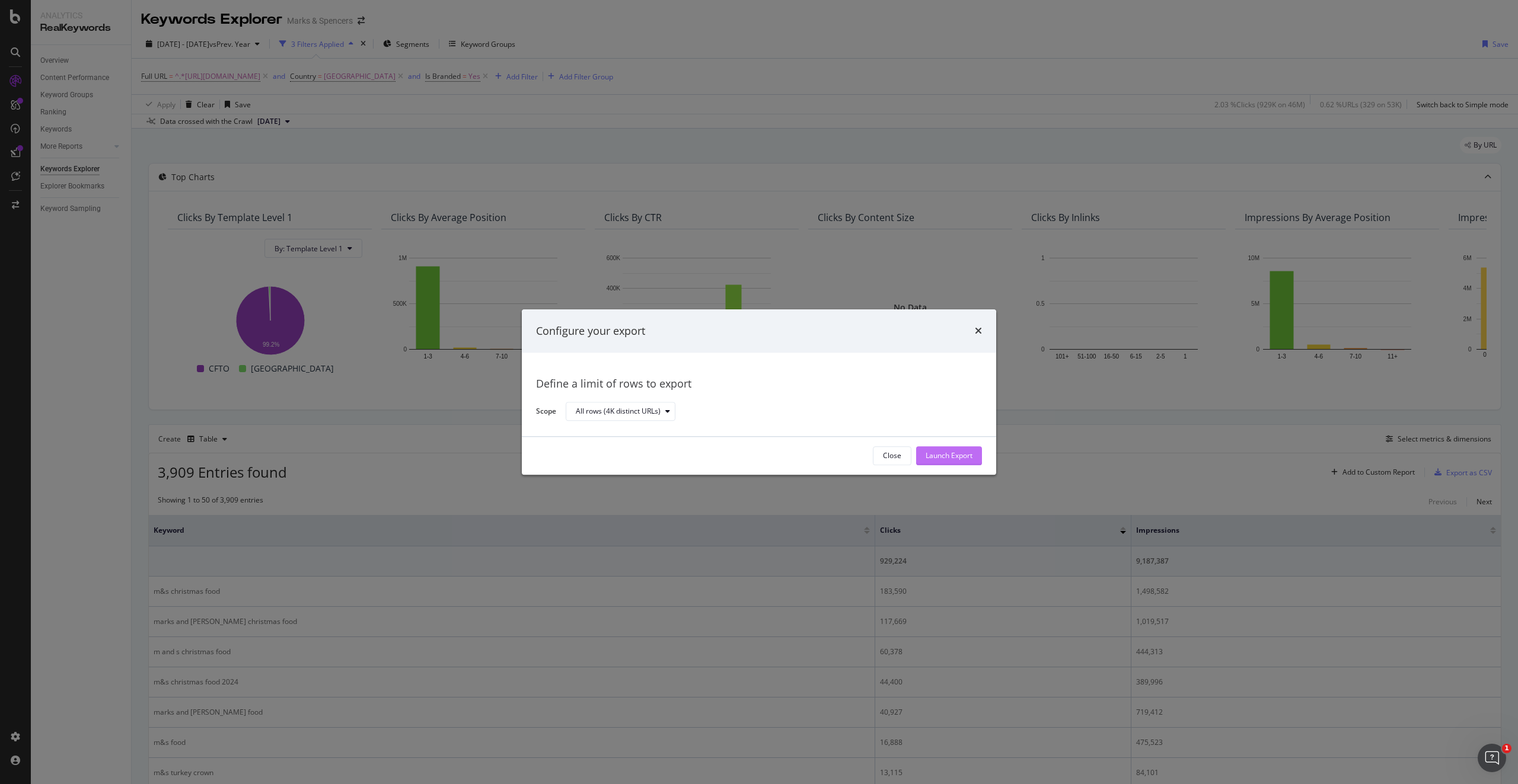
click at [961, 451] on div "Launch Export" at bounding box center [949, 456] width 47 height 10
